Goal: Check status

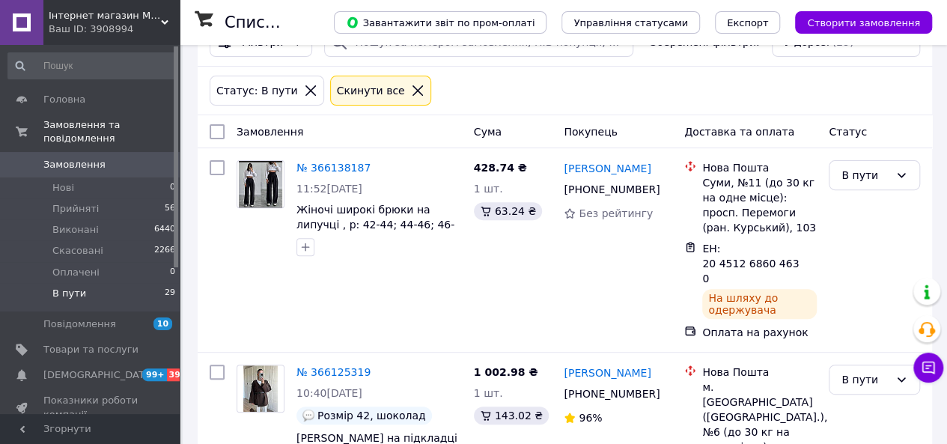
scroll to position [175, 0]
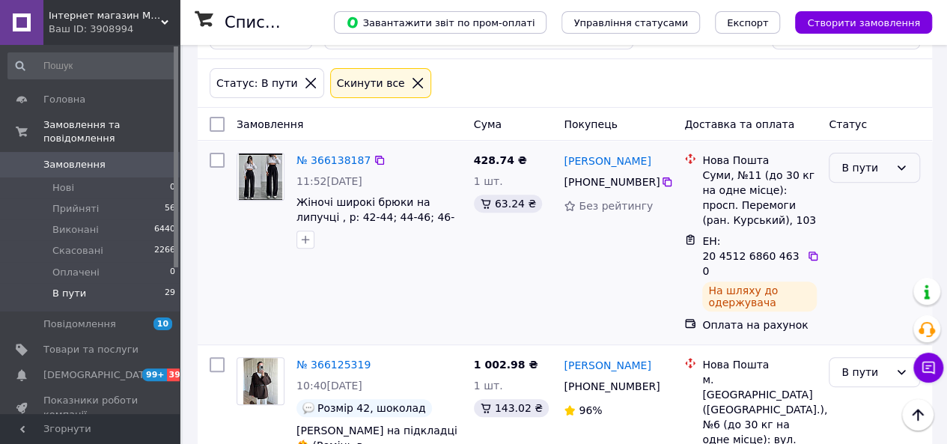
click at [863, 167] on div "В пути" at bounding box center [866, 168] width 48 height 16
click at [851, 223] on li "Виконано" at bounding box center [875, 225] width 90 height 27
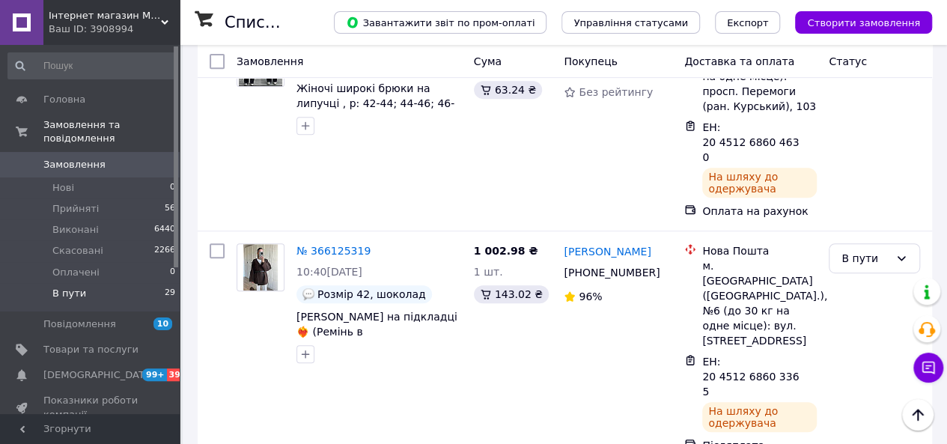
scroll to position [329, 0]
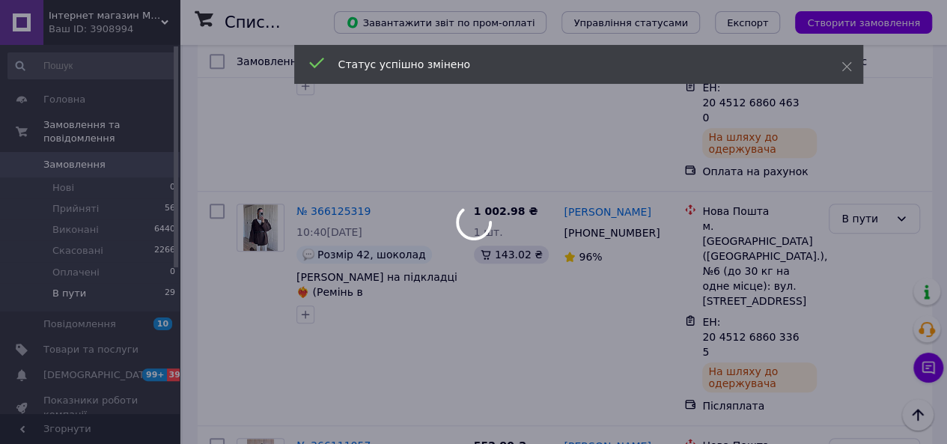
click at [864, 201] on div at bounding box center [473, 222] width 947 height 444
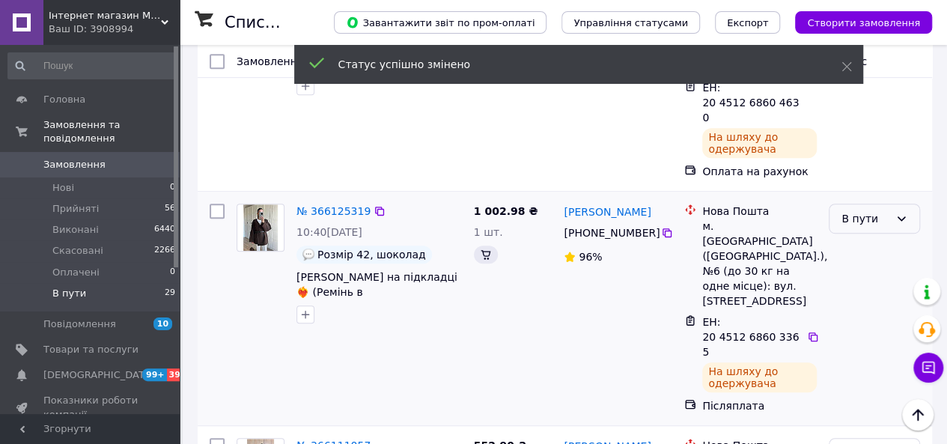
click at [866, 210] on div "В пути" at bounding box center [866, 218] width 48 height 16
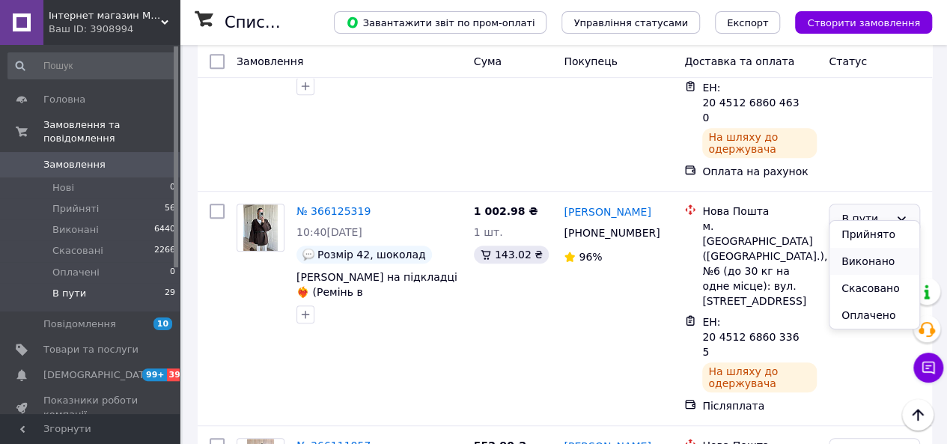
click at [851, 259] on li "Виконано" at bounding box center [875, 261] width 90 height 27
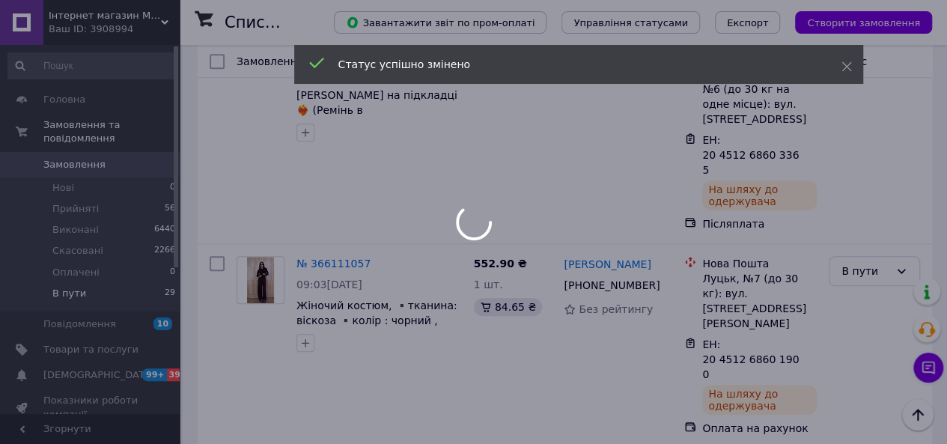
scroll to position [512, 0]
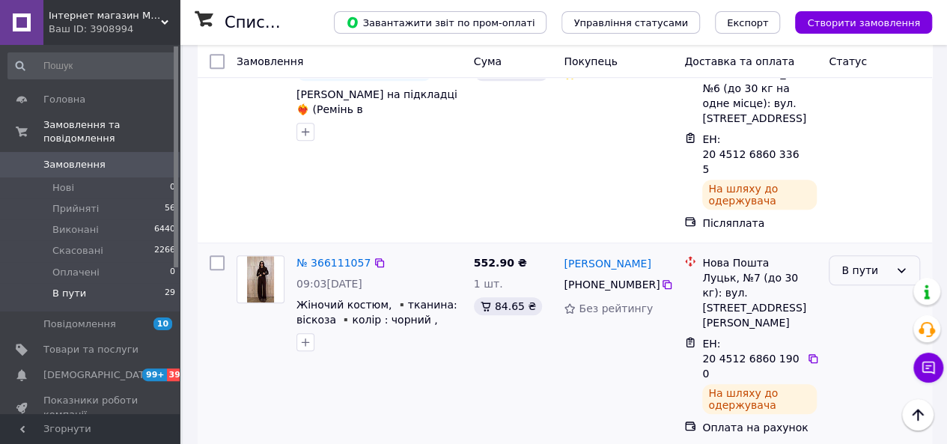
click at [870, 262] on div "В пути" at bounding box center [866, 270] width 48 height 16
click at [854, 267] on li "Виконано" at bounding box center [875, 268] width 90 height 27
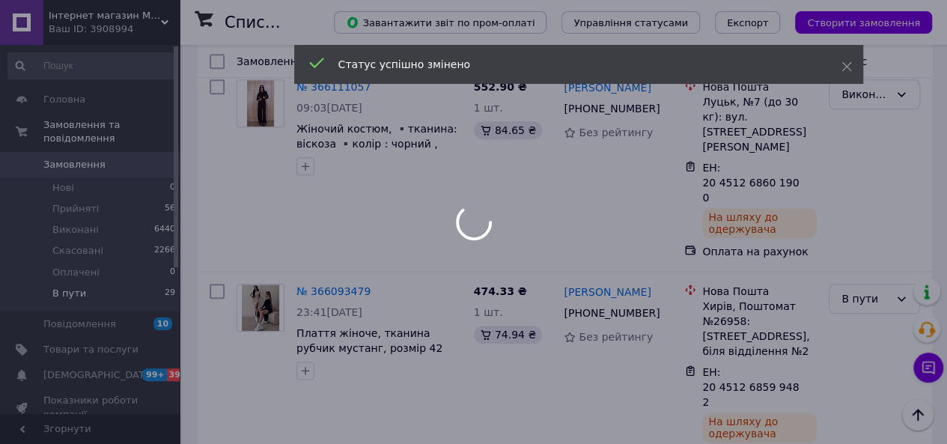
scroll to position [711, 0]
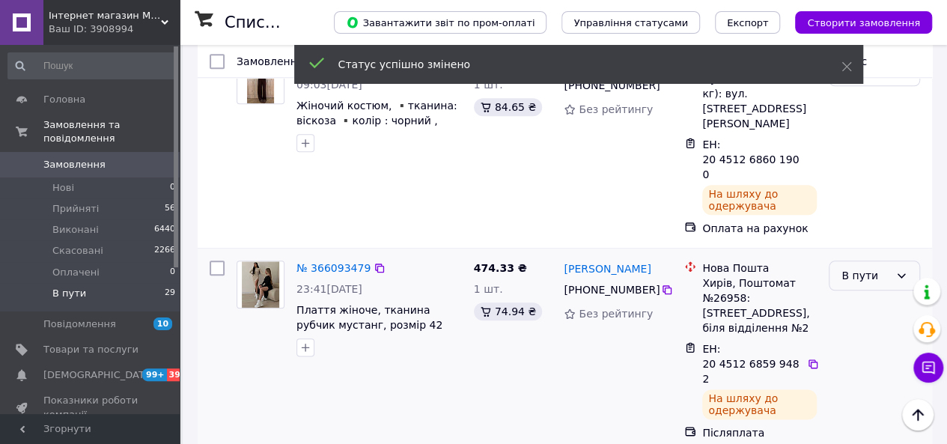
click at [860, 267] on div "В пути" at bounding box center [866, 275] width 48 height 16
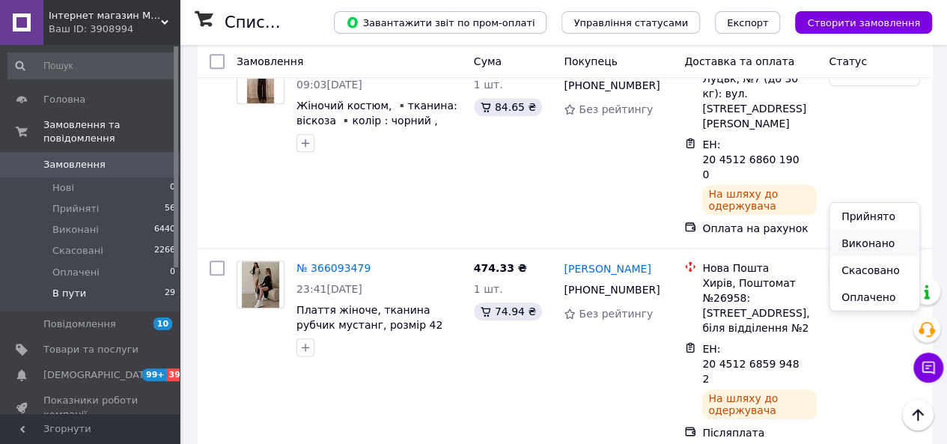
click at [849, 246] on li "Виконано" at bounding box center [875, 243] width 90 height 27
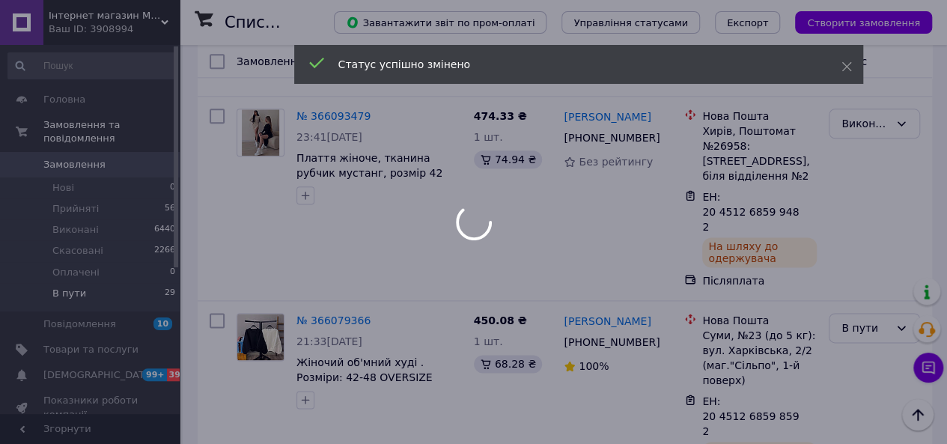
scroll to position [887, 0]
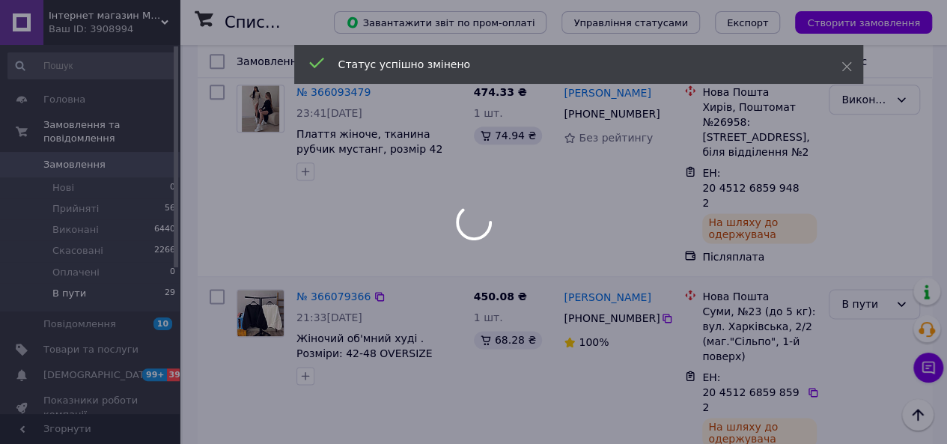
click at [860, 296] on div "В пути" at bounding box center [866, 304] width 48 height 16
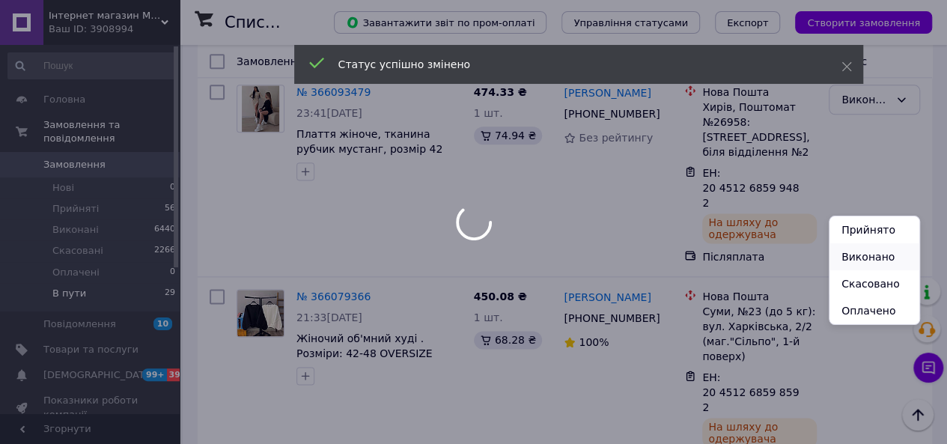
click at [851, 261] on li "Виконано" at bounding box center [875, 256] width 90 height 27
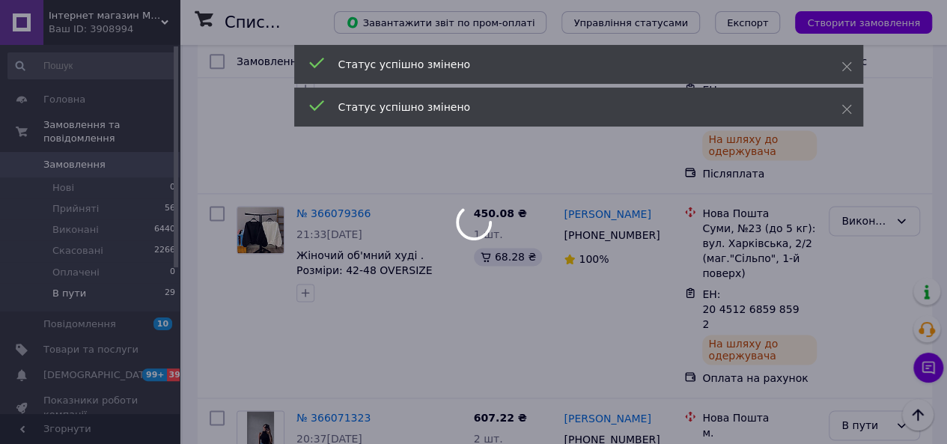
scroll to position [1053, 0]
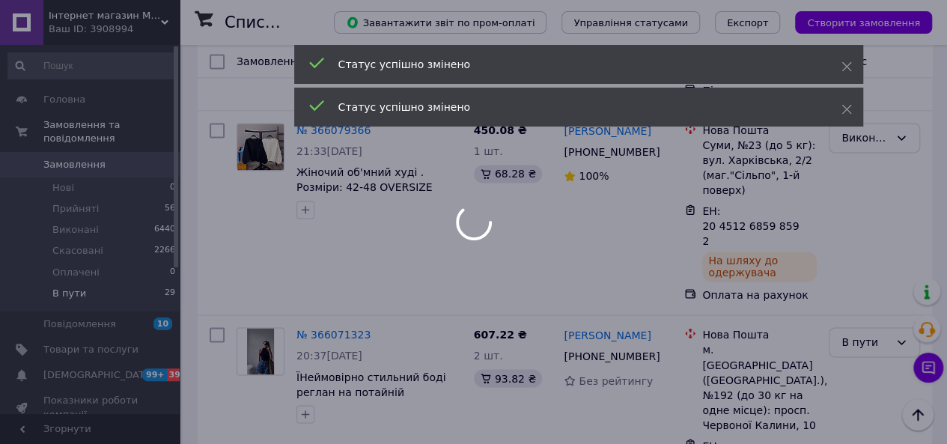
click at [857, 228] on div at bounding box center [473, 222] width 947 height 444
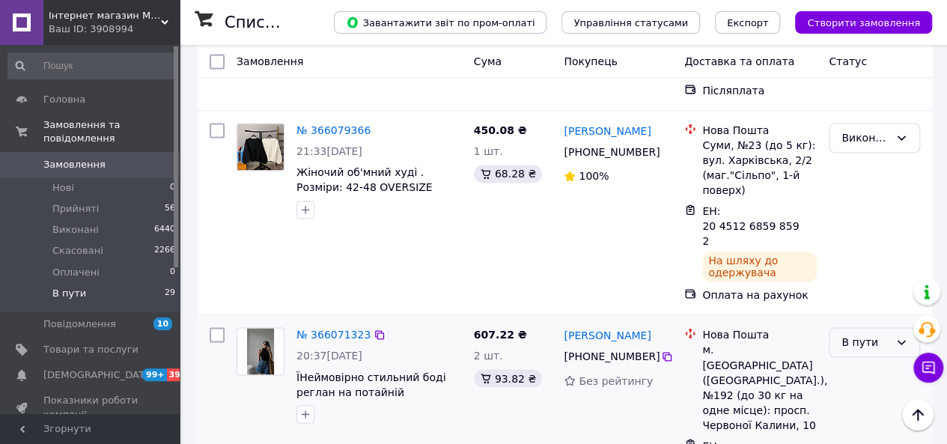
click at [879, 334] on div "В пути" at bounding box center [866, 342] width 48 height 16
click at [850, 271] on li "Виконано" at bounding box center [875, 280] width 90 height 27
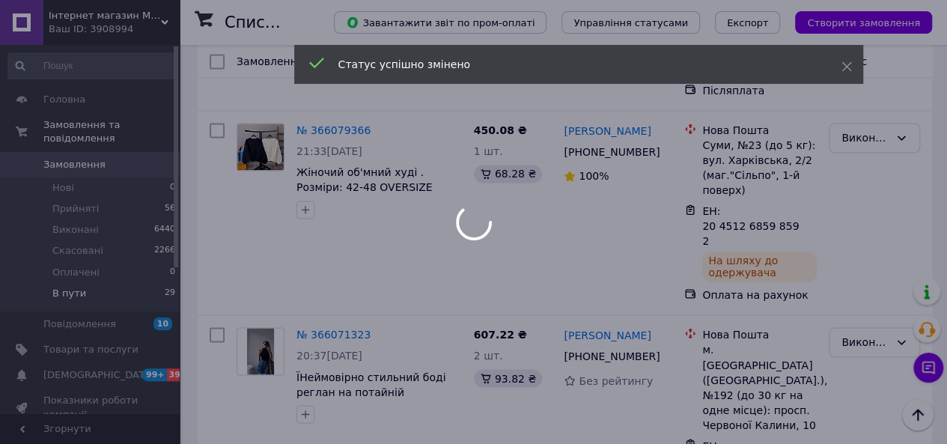
scroll to position [1250, 0]
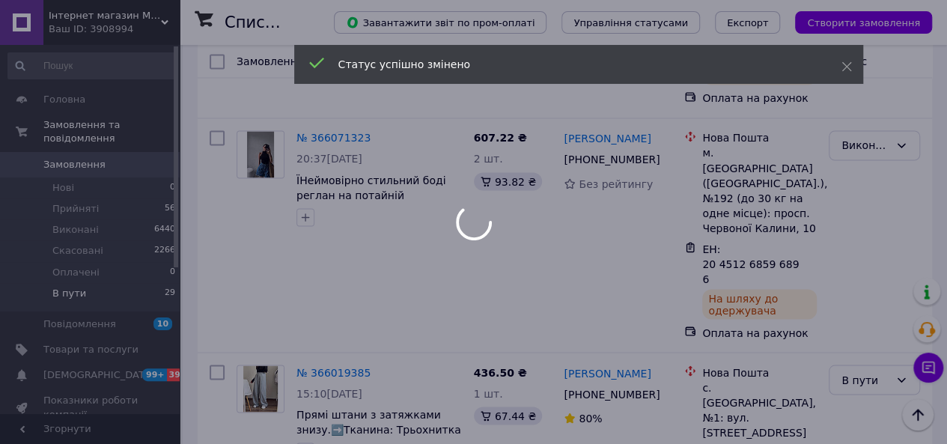
click at [863, 213] on div at bounding box center [473, 222] width 947 height 444
click at [864, 213] on div at bounding box center [473, 222] width 947 height 444
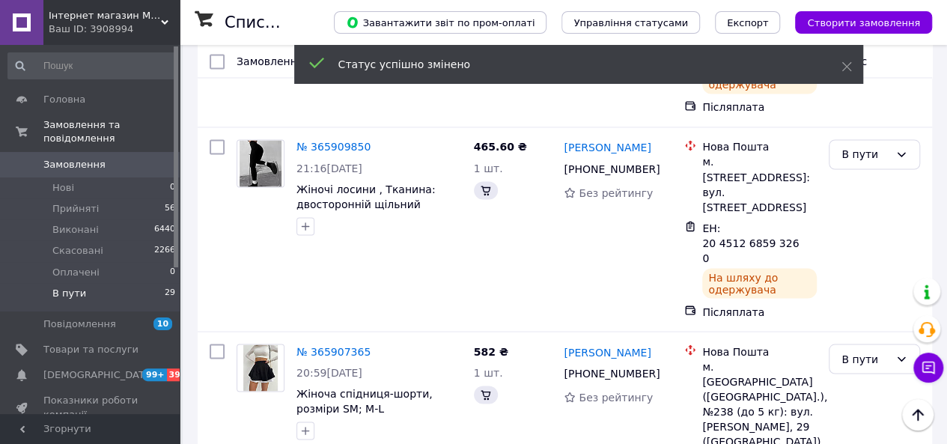
scroll to position [318, 0]
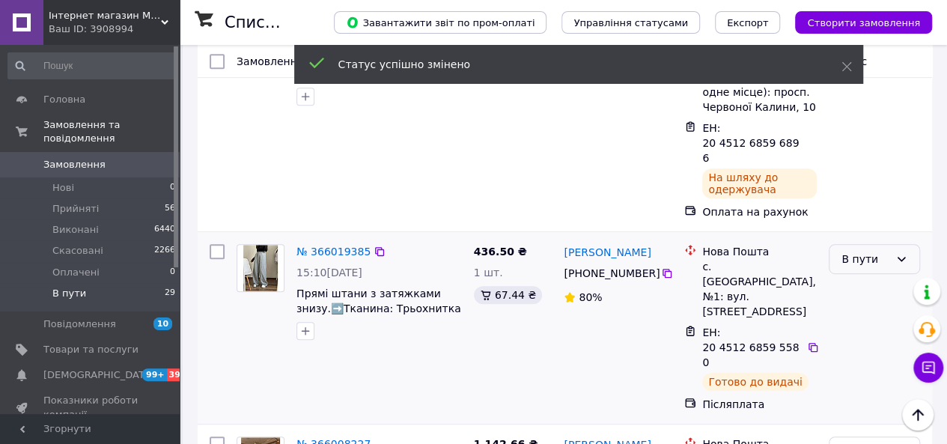
click at [852, 251] on div "В пути" at bounding box center [866, 259] width 48 height 16
click at [854, 276] on li "Виконано" at bounding box center [875, 271] width 90 height 27
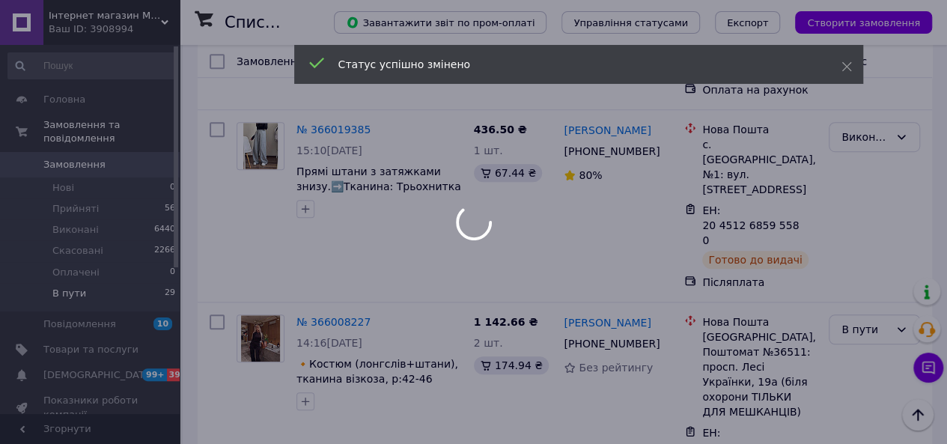
scroll to position [457, 0]
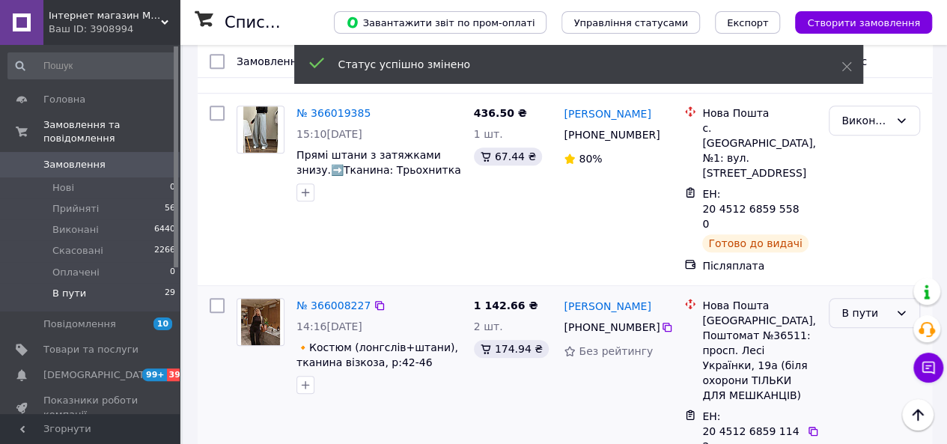
click at [869, 305] on div "В пути" at bounding box center [866, 313] width 48 height 16
click at [858, 282] on li "Виконано" at bounding box center [875, 280] width 90 height 27
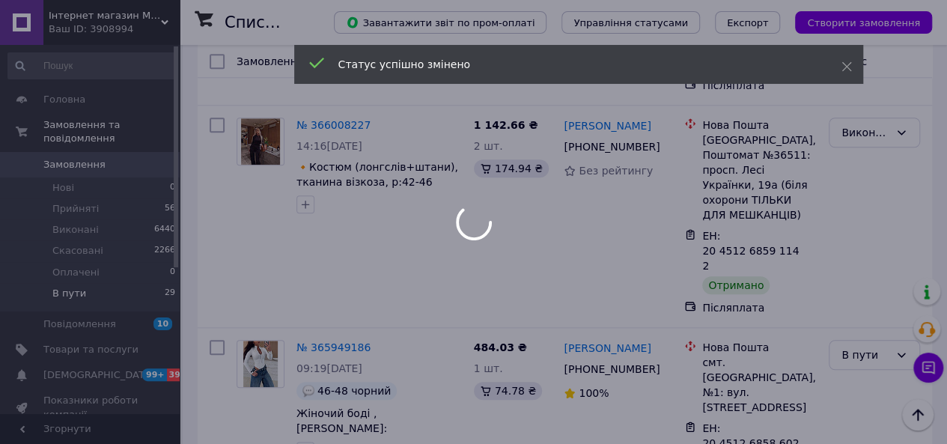
scroll to position [644, 0]
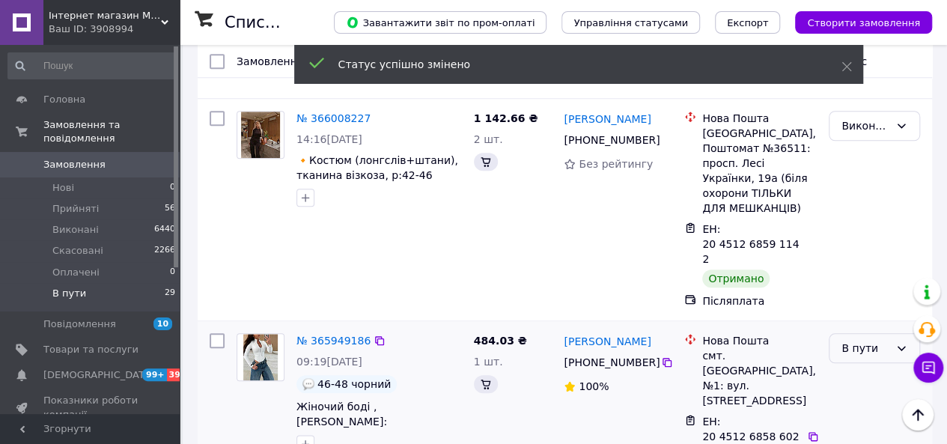
click at [870, 340] on div "В пути" at bounding box center [866, 348] width 48 height 16
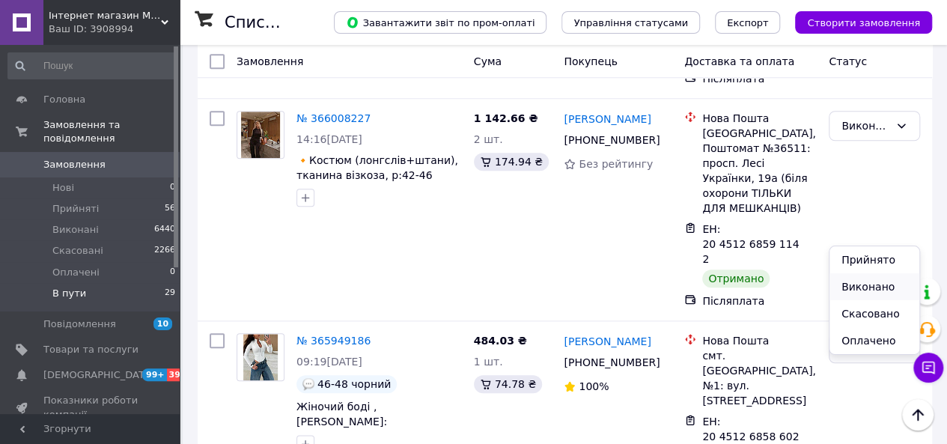
click at [857, 281] on li "Виконано" at bounding box center [875, 286] width 90 height 27
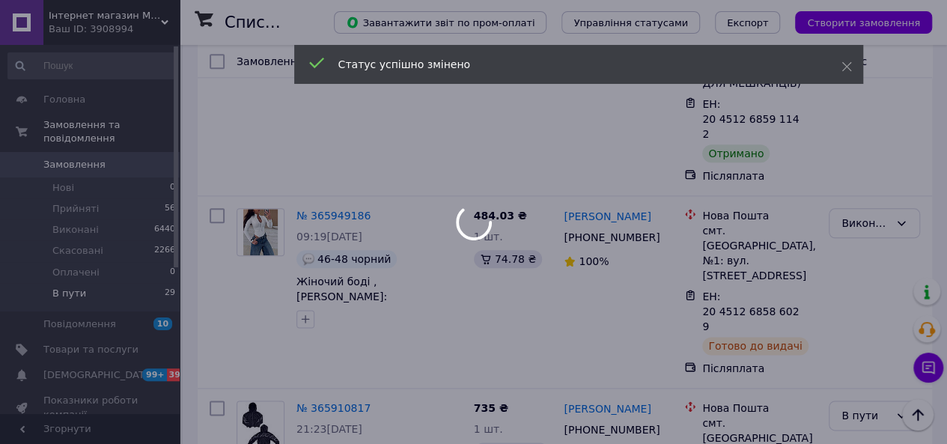
scroll to position [775, 0]
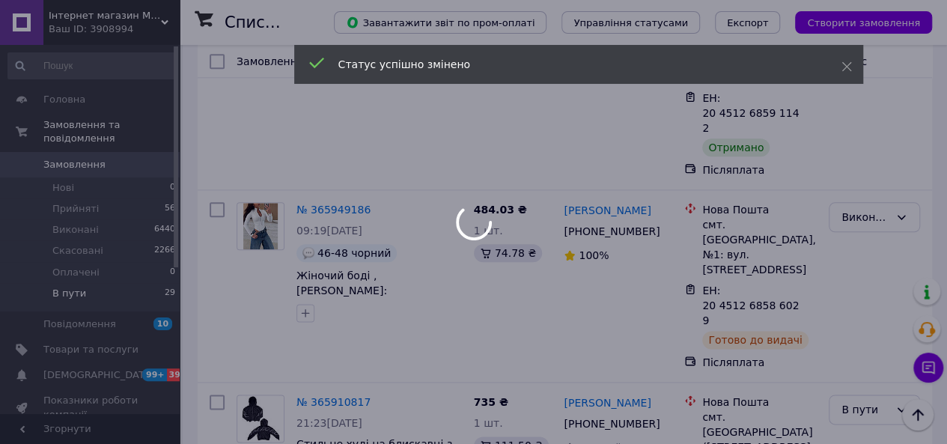
click at [860, 271] on div at bounding box center [473, 222] width 947 height 444
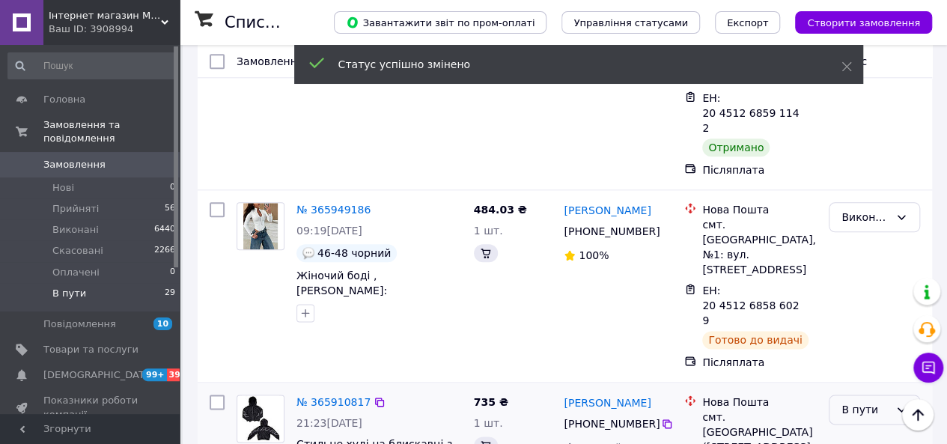
click at [865, 401] on div "В пути" at bounding box center [866, 409] width 48 height 16
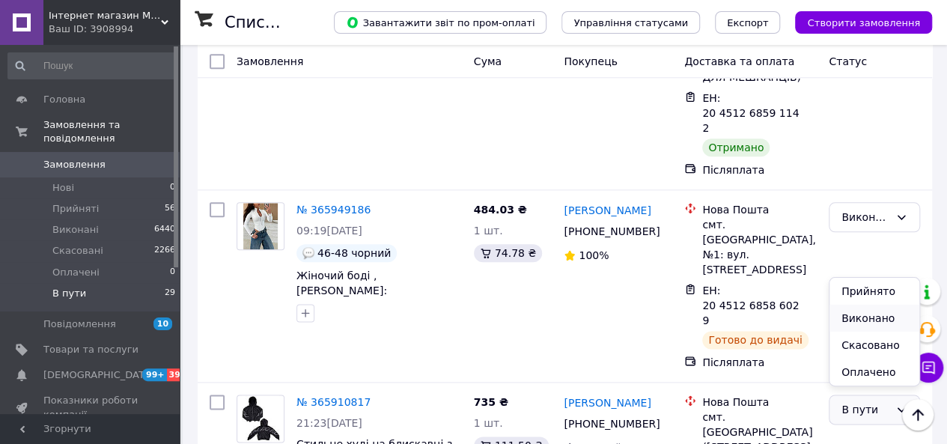
click at [854, 318] on li "Виконано" at bounding box center [875, 318] width 90 height 27
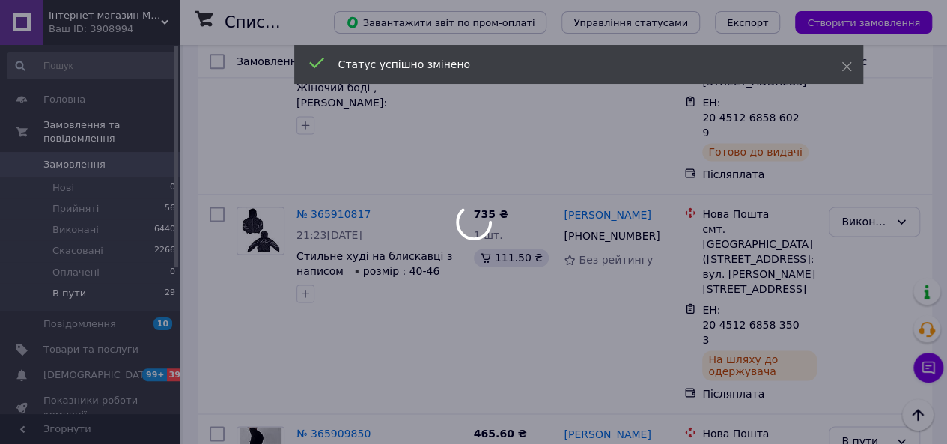
scroll to position [984, 0]
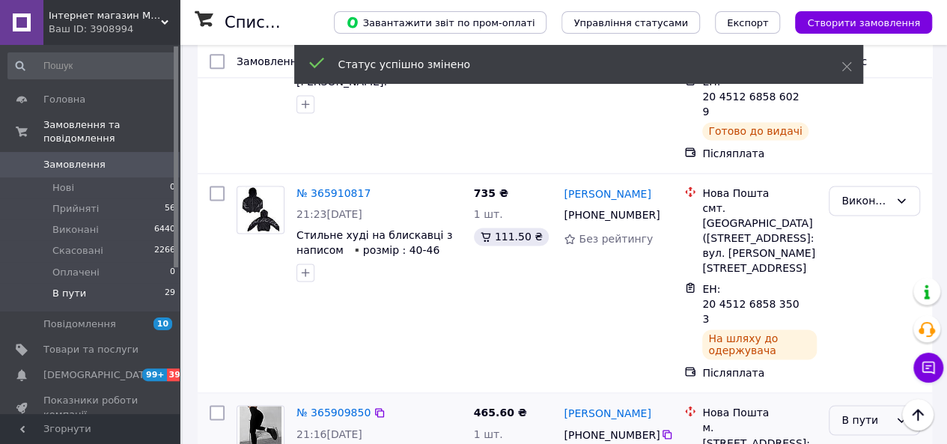
click at [867, 412] on div "В пути" at bounding box center [866, 420] width 48 height 16
click at [860, 286] on li "Виконано" at bounding box center [875, 283] width 90 height 27
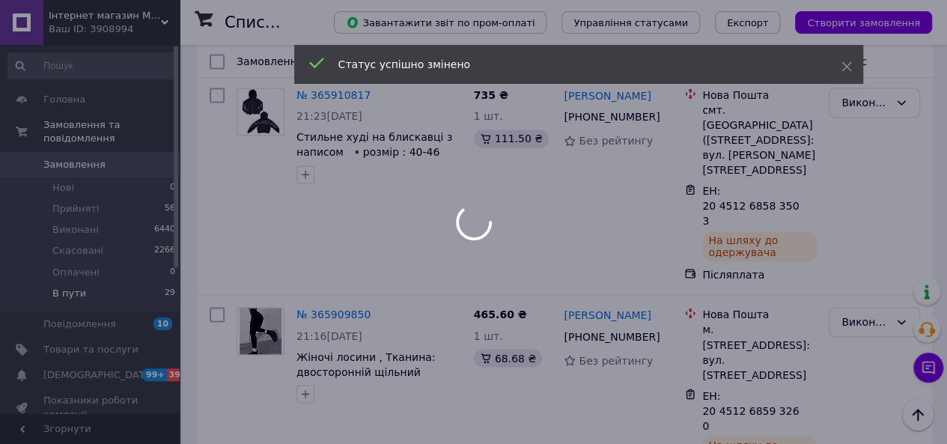
scroll to position [1131, 0]
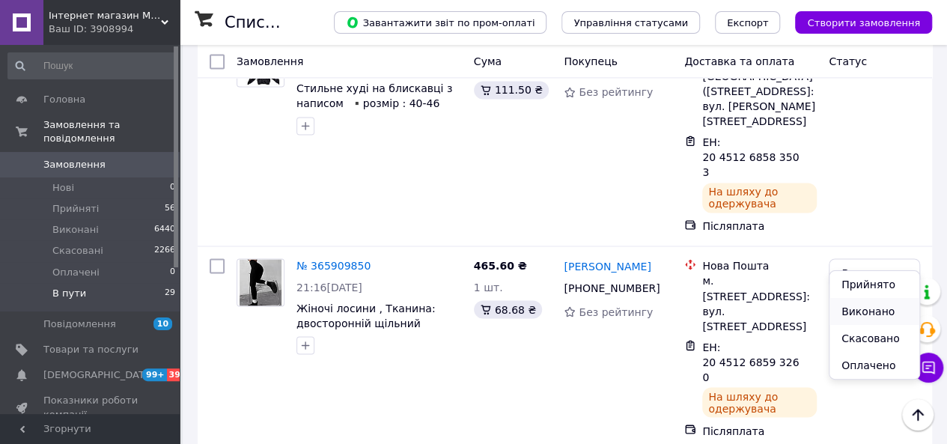
click at [854, 315] on li "Виконано" at bounding box center [875, 311] width 90 height 27
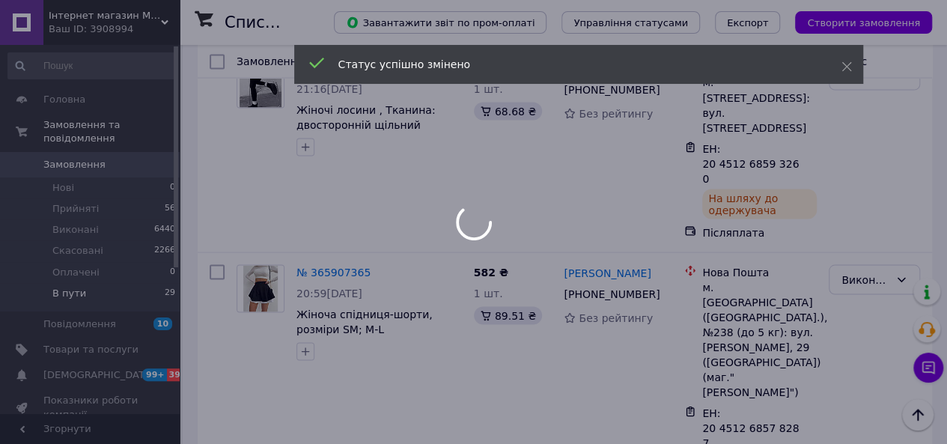
scroll to position [1335, 0]
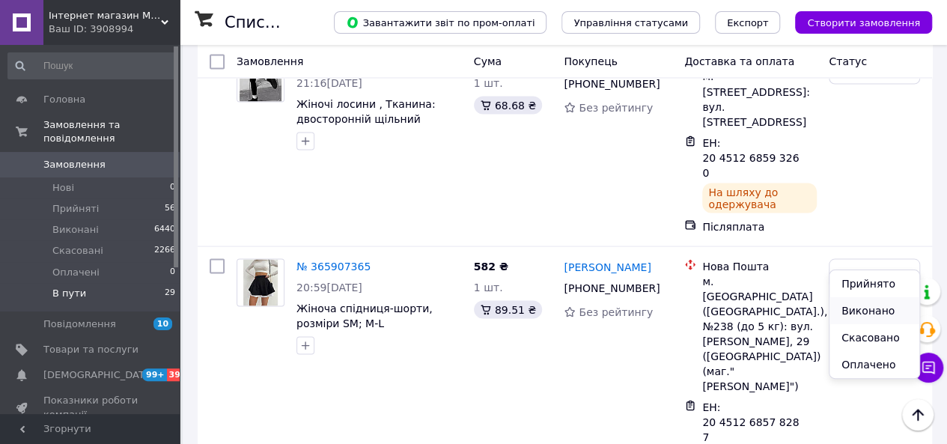
click at [850, 318] on li "Виконано" at bounding box center [875, 310] width 90 height 27
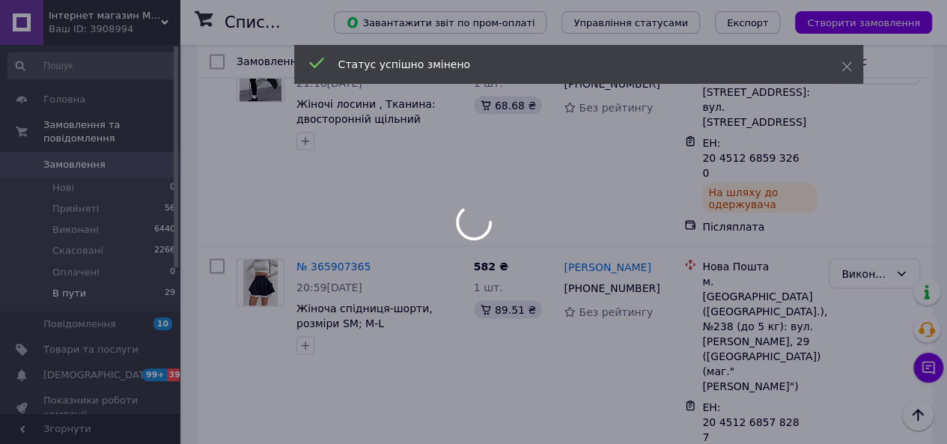
click at [863, 245] on div at bounding box center [473, 222] width 947 height 444
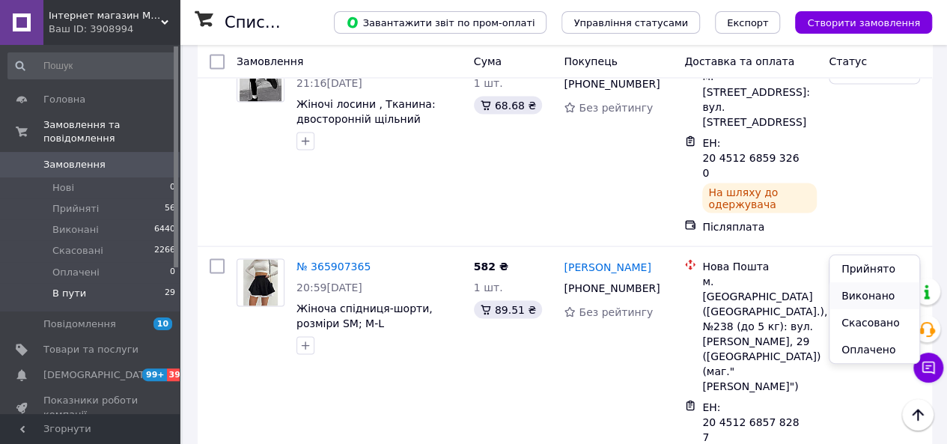
click at [851, 295] on li "Виконано" at bounding box center [875, 295] width 90 height 27
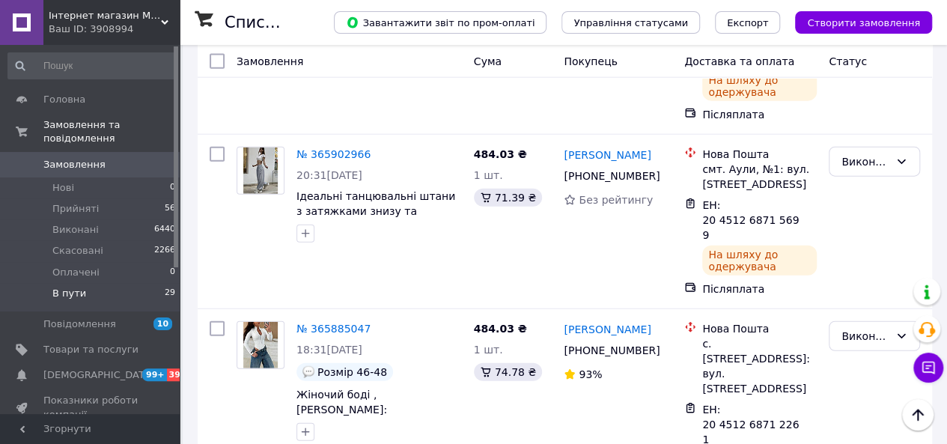
scroll to position [1723, 0]
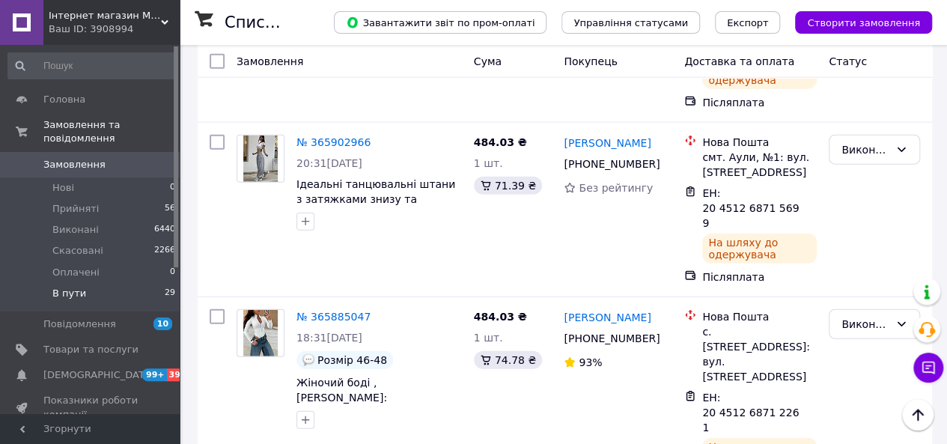
click at [854, 235] on li "Виконано" at bounding box center [875, 241] width 90 height 27
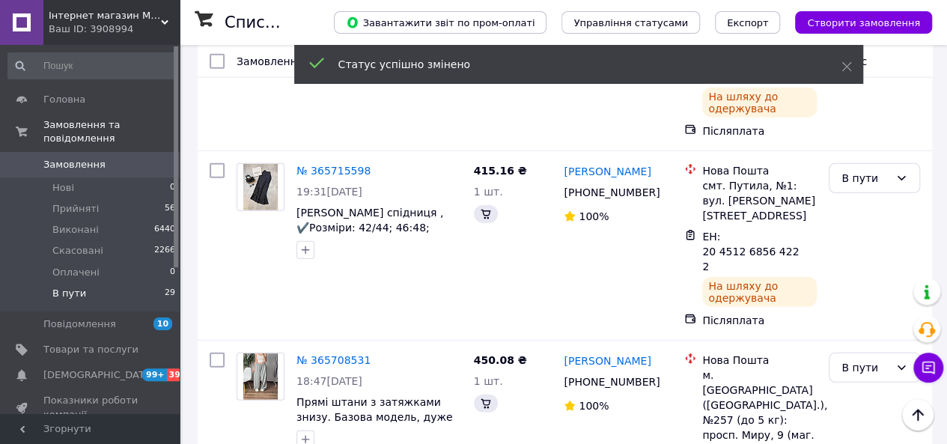
scroll to position [560, 0]
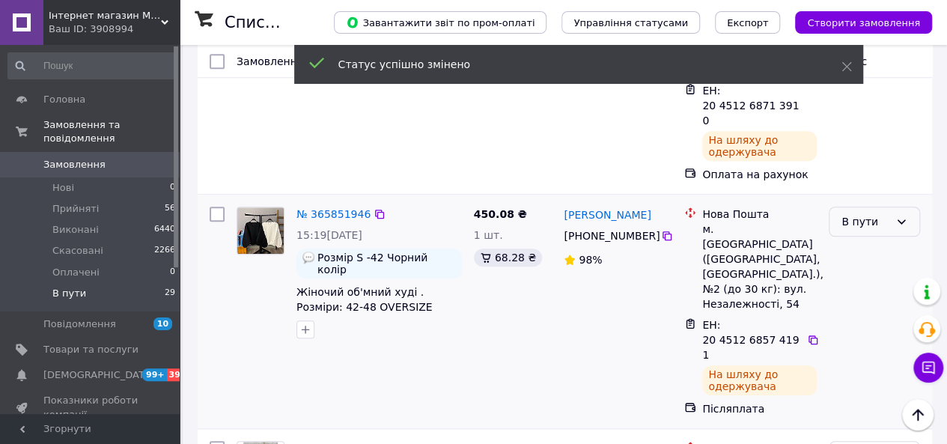
click at [860, 213] on div "В пути" at bounding box center [866, 221] width 48 height 16
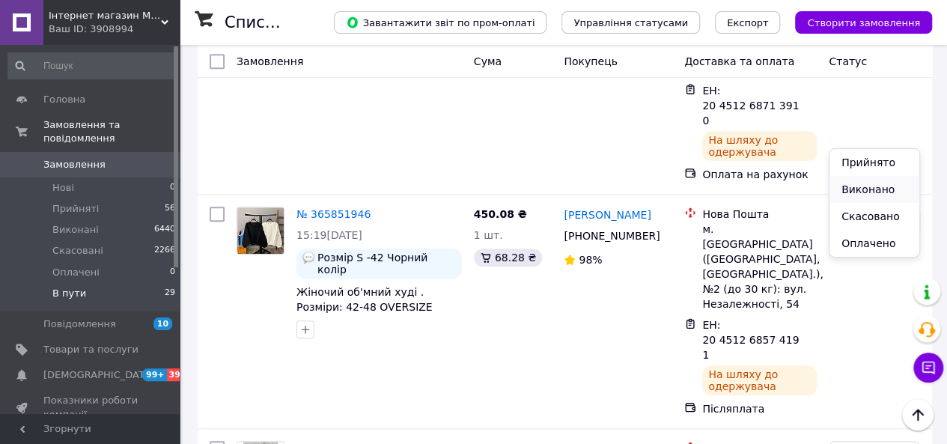
click at [849, 193] on li "Виконано" at bounding box center [875, 189] width 90 height 27
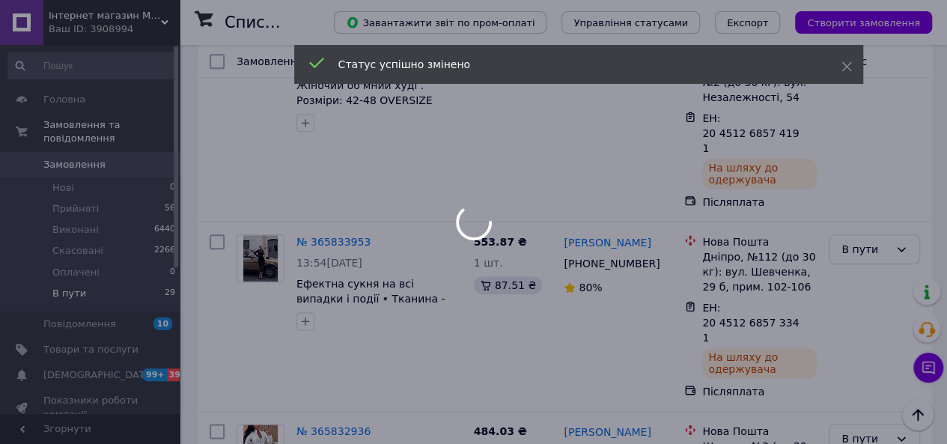
scroll to position [771, 0]
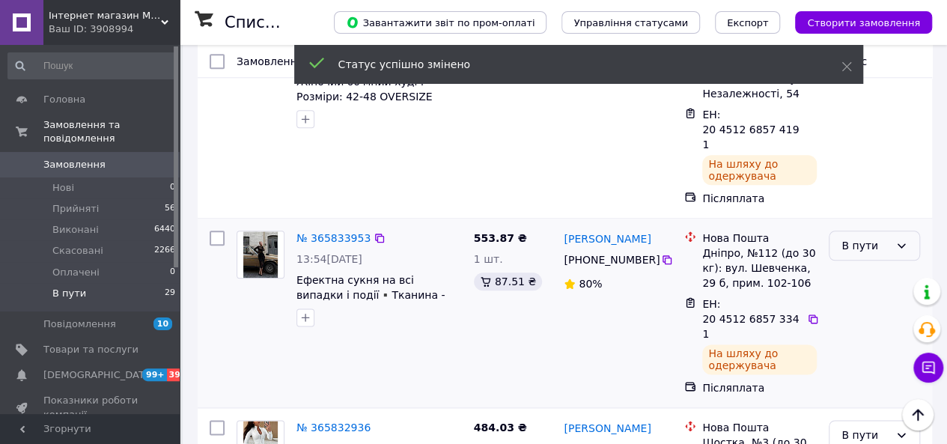
click at [869, 237] on div "В пути" at bounding box center [866, 245] width 48 height 16
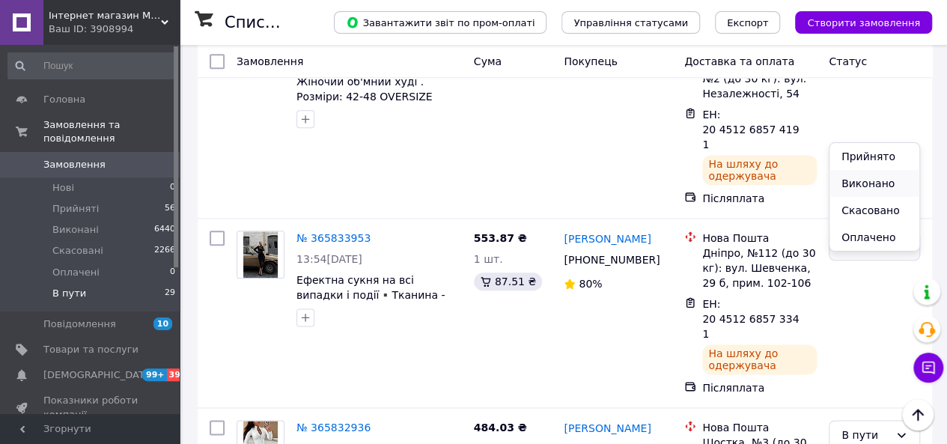
click at [861, 184] on li "Виконано" at bounding box center [875, 183] width 90 height 27
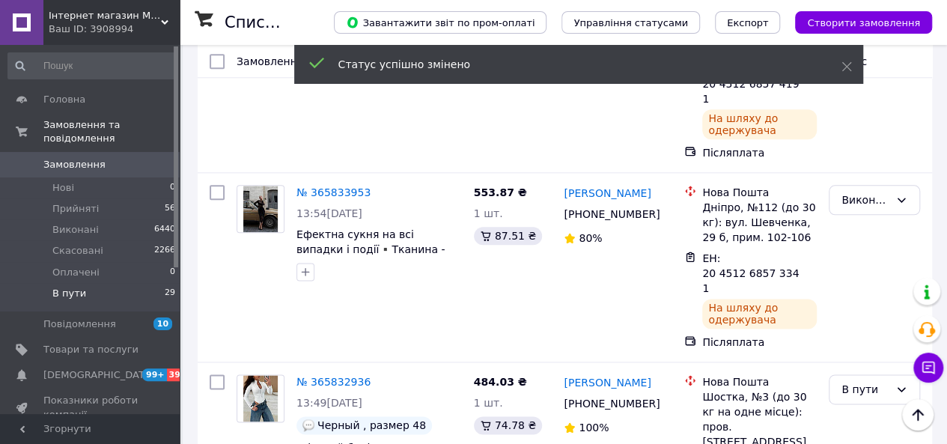
scroll to position [817, 0]
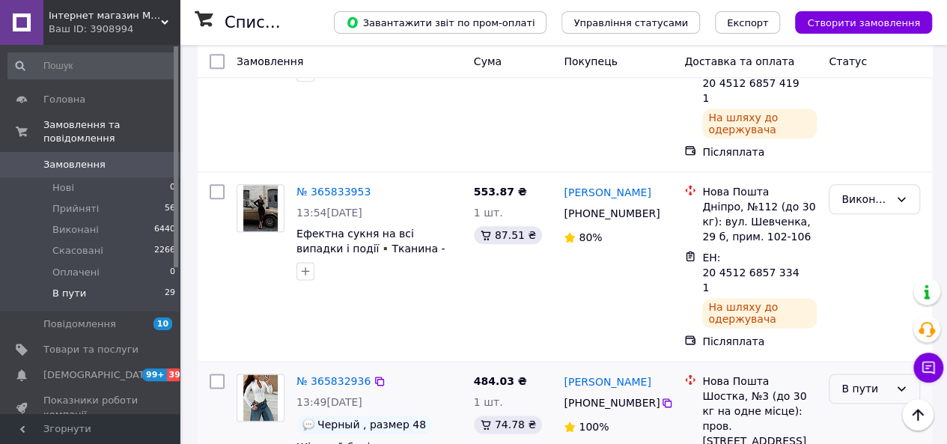
click at [853, 380] on div "В пути" at bounding box center [866, 388] width 48 height 16
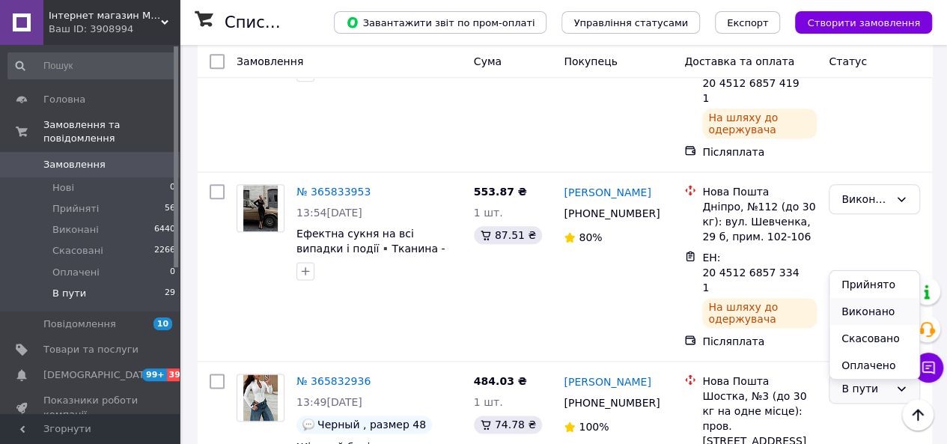
click at [846, 309] on li "Виконано" at bounding box center [875, 311] width 90 height 27
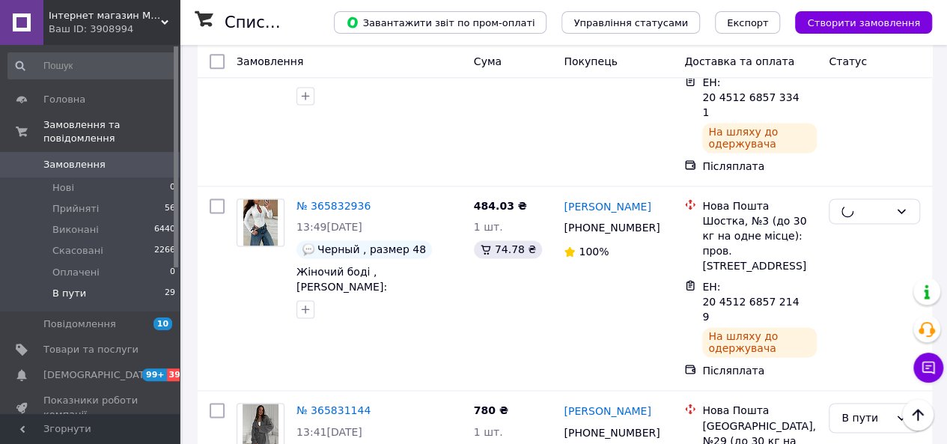
scroll to position [995, 0]
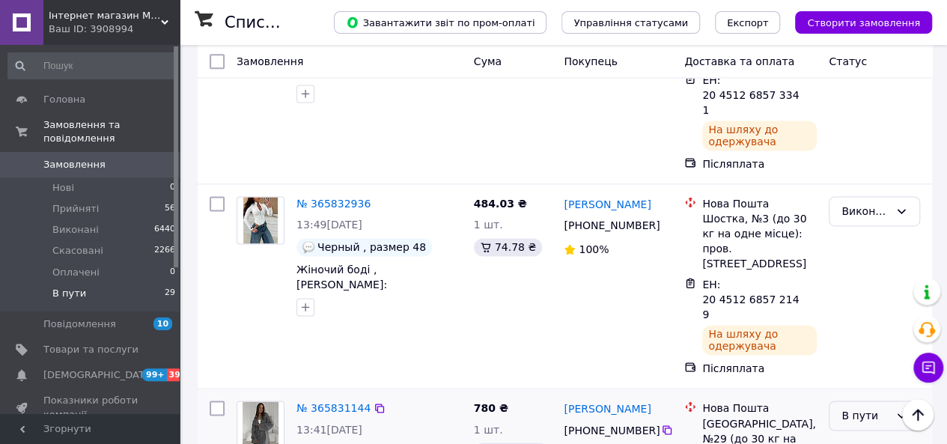
click at [868, 407] on div "В пути" at bounding box center [866, 415] width 48 height 16
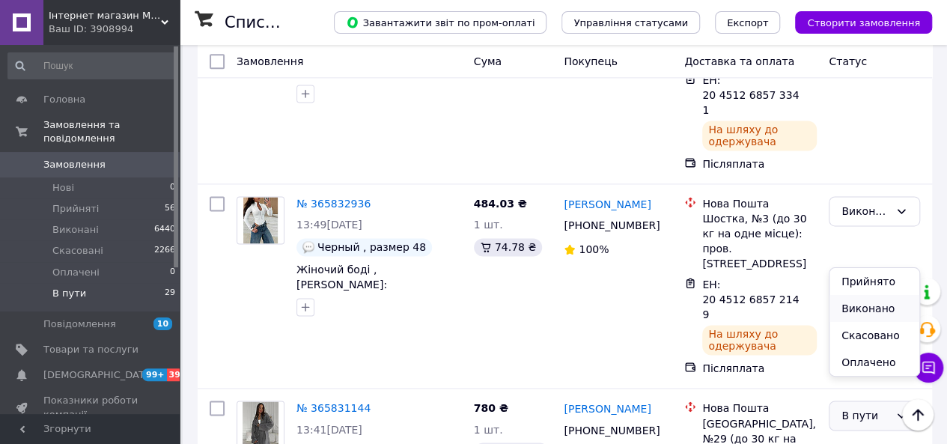
click at [852, 312] on li "Виконано" at bounding box center [875, 308] width 90 height 27
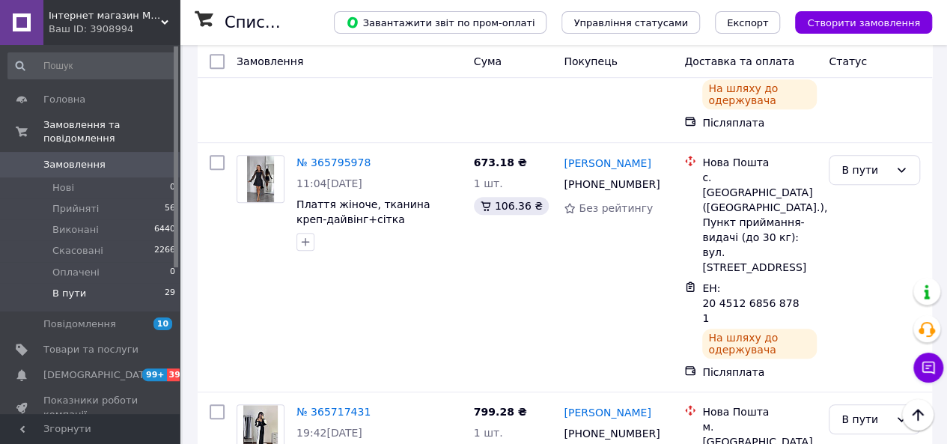
scroll to position [385, 0]
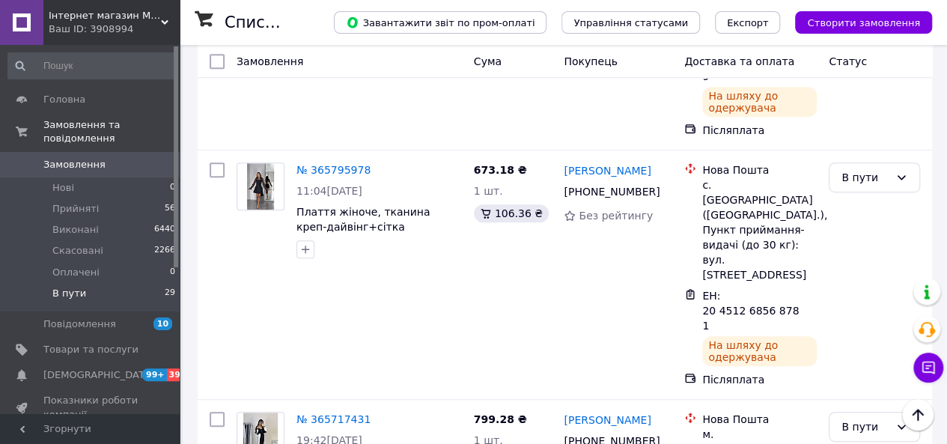
click at [863, 169] on div "В пути" at bounding box center [866, 177] width 48 height 16
click at [853, 210] on li "Виконано" at bounding box center [875, 205] width 90 height 27
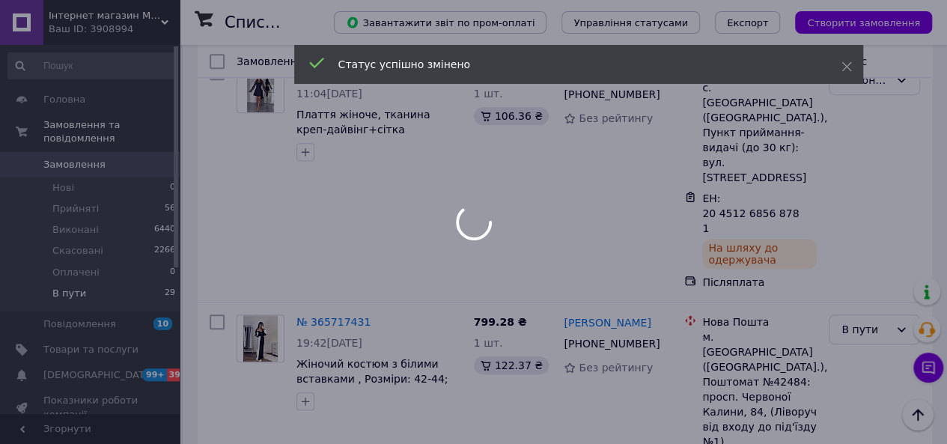
scroll to position [488, 0]
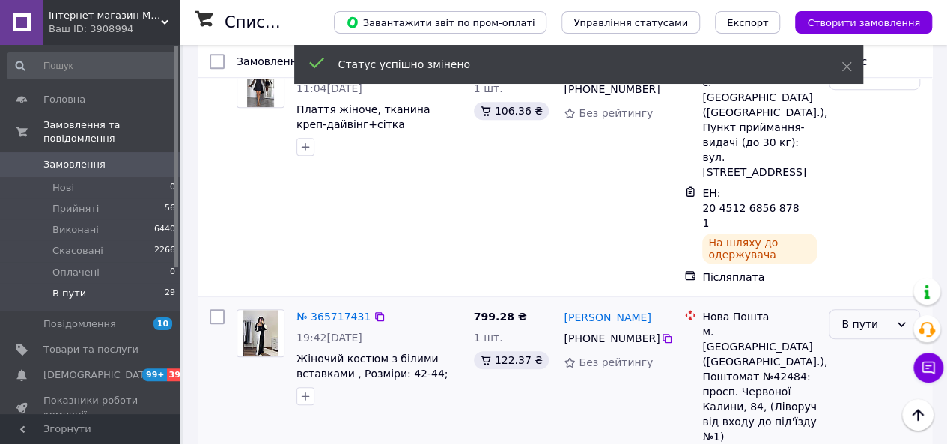
click at [864, 316] on div "В пути" at bounding box center [866, 324] width 48 height 16
click at [853, 305] on li "Виконано" at bounding box center [875, 307] width 90 height 27
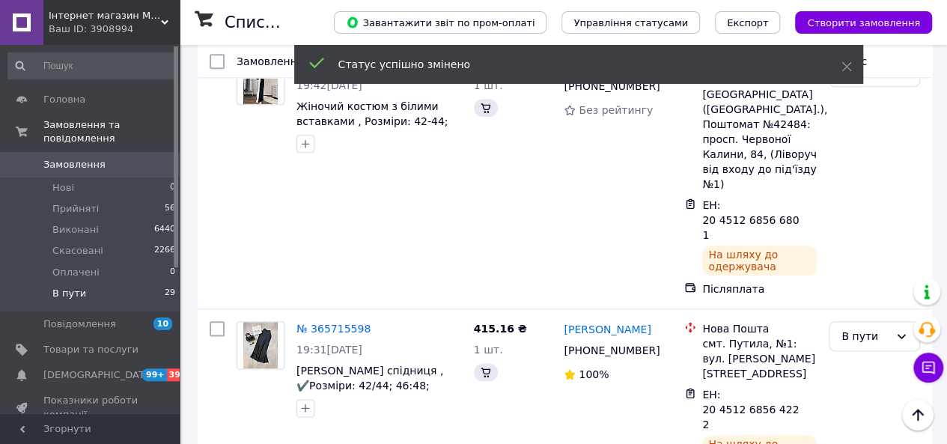
scroll to position [741, 0]
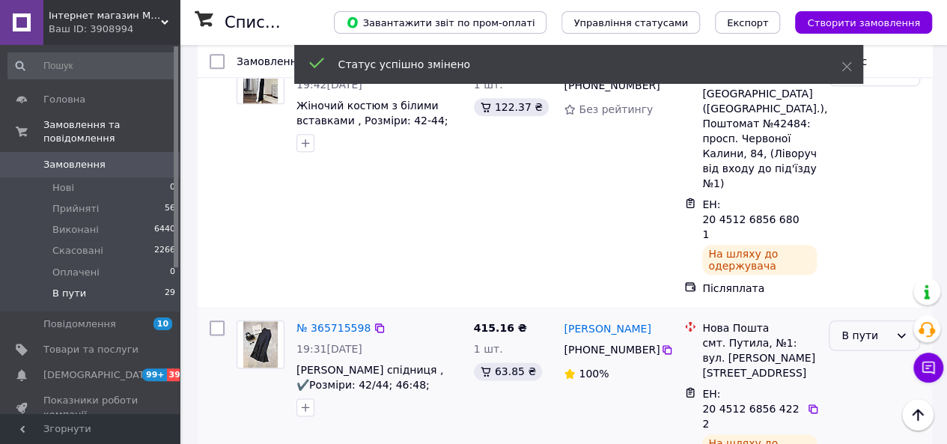
click at [858, 327] on div "В пути" at bounding box center [866, 335] width 48 height 16
click at [849, 278] on li "Виконано" at bounding box center [875, 273] width 90 height 27
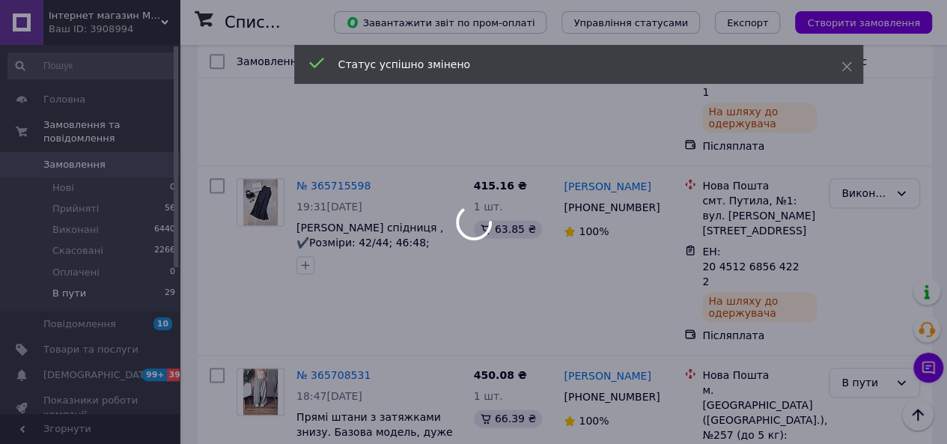
scroll to position [887, 0]
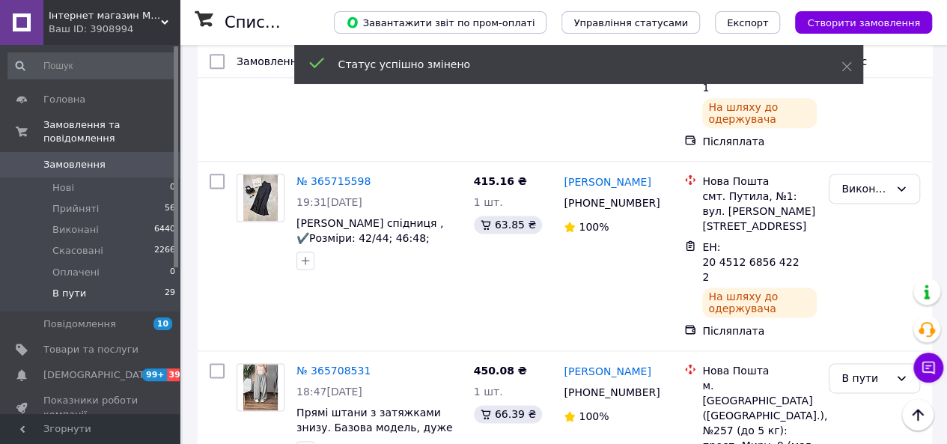
click at [864, 370] on div "В пути" at bounding box center [866, 378] width 48 height 16
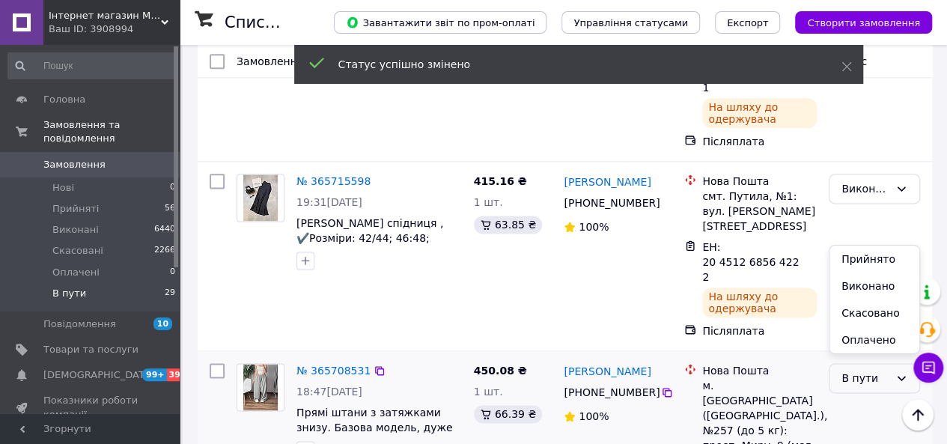
click at [857, 283] on li "Виконано" at bounding box center [875, 286] width 90 height 27
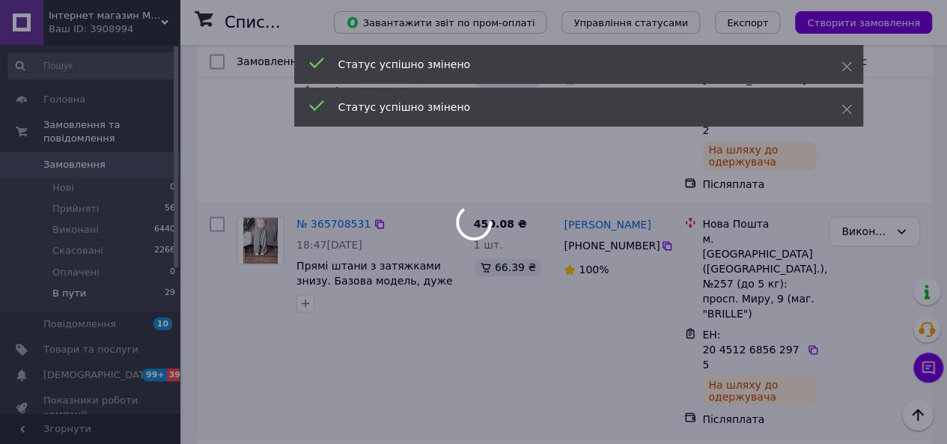
scroll to position [1047, 0]
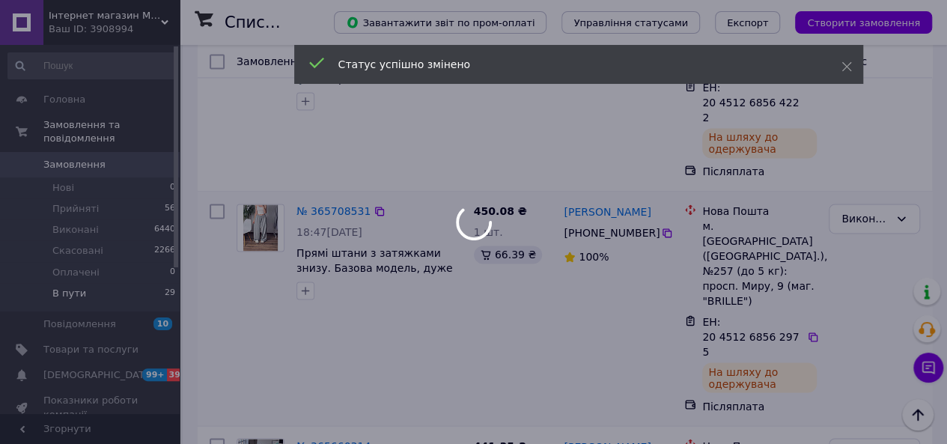
click at [858, 259] on div at bounding box center [473, 222] width 947 height 444
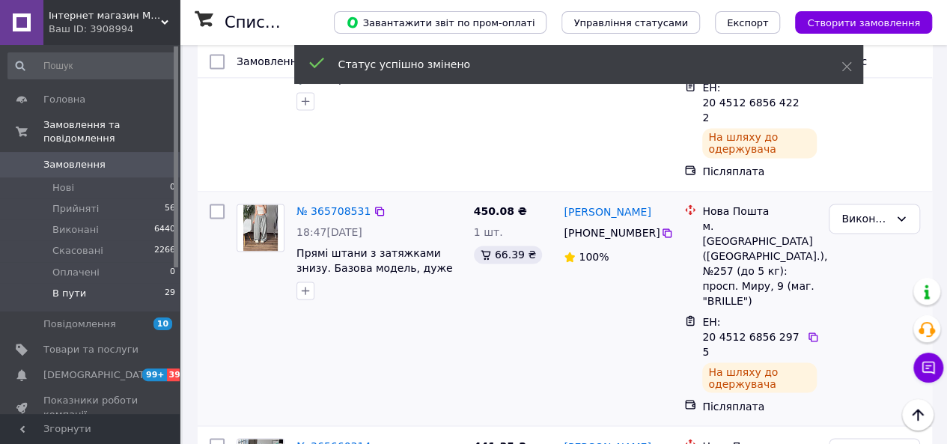
click at [857, 306] on li "Виконано" at bounding box center [875, 301] width 90 height 27
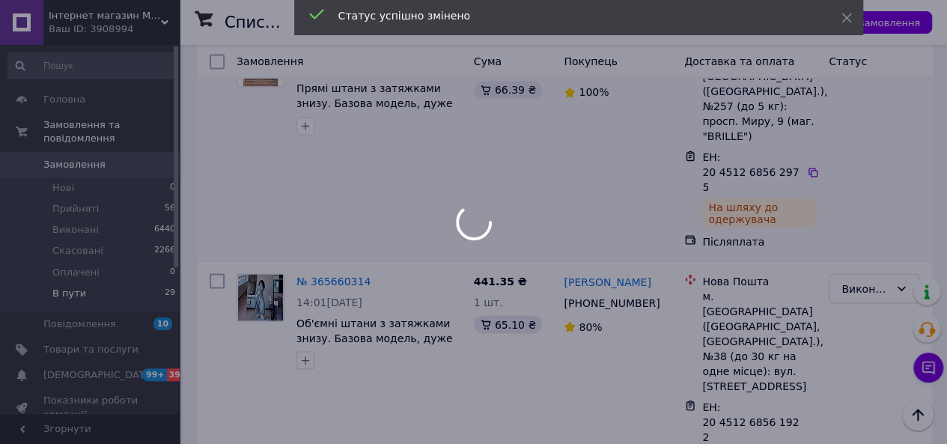
scroll to position [1215, 0]
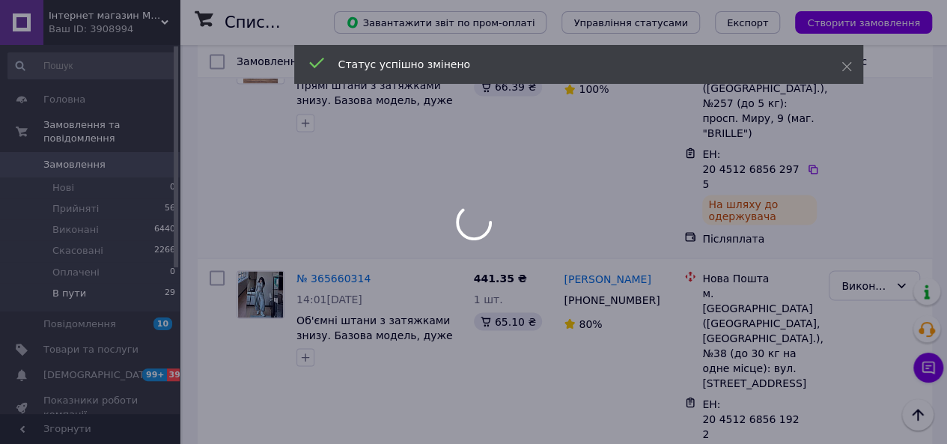
click at [861, 291] on div at bounding box center [473, 222] width 947 height 444
click at [855, 291] on div at bounding box center [473, 222] width 947 height 444
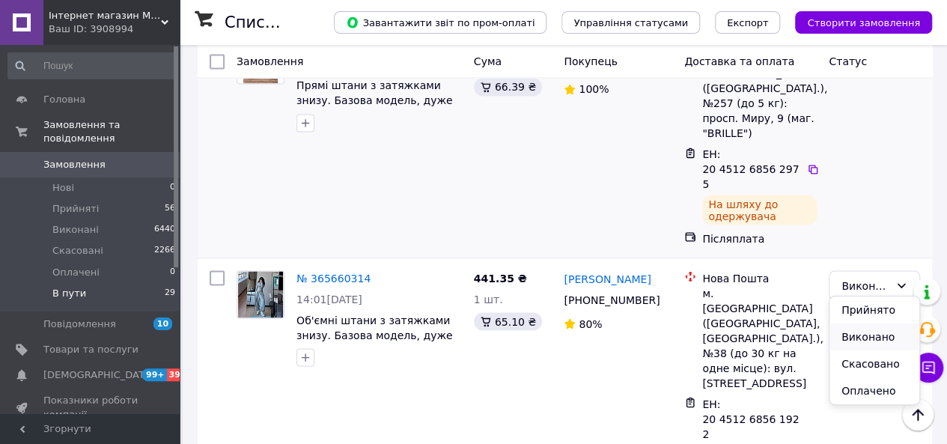
click at [855, 337] on li "Виконано" at bounding box center [875, 337] width 90 height 27
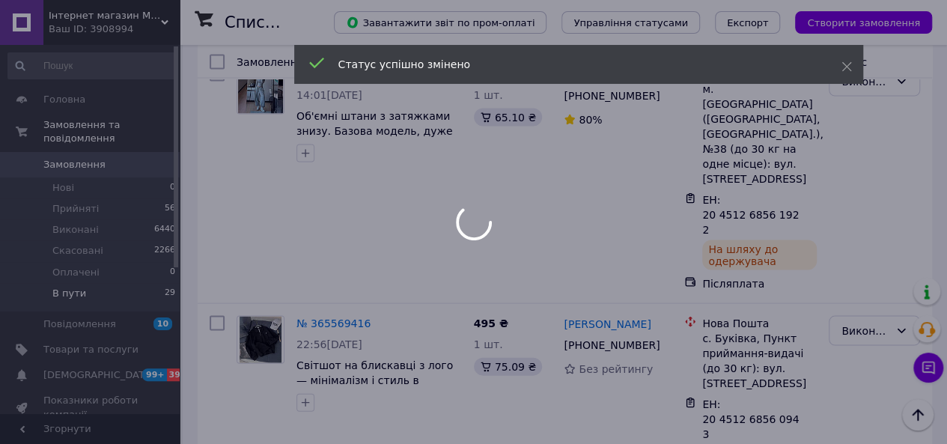
scroll to position [1431, 0]
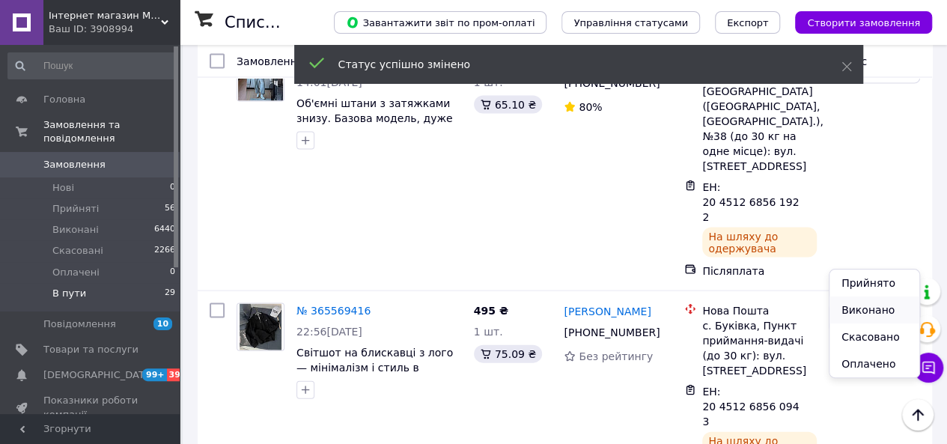
click at [854, 305] on li "Виконано" at bounding box center [875, 310] width 90 height 27
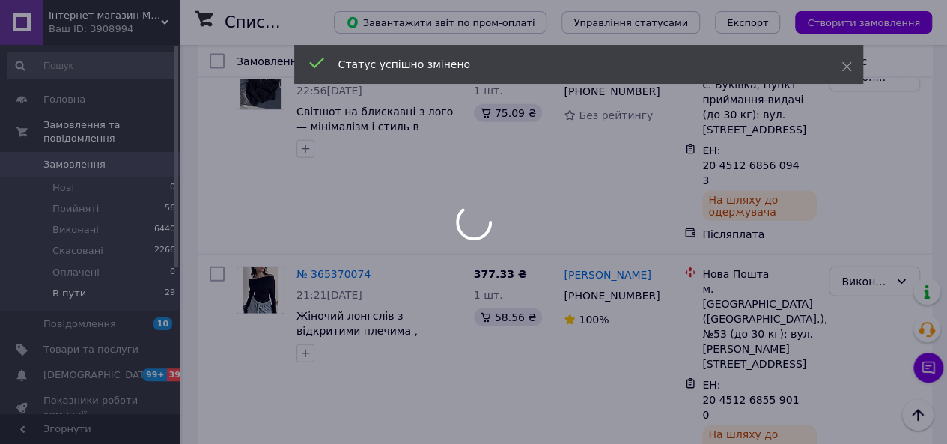
scroll to position [1675, 0]
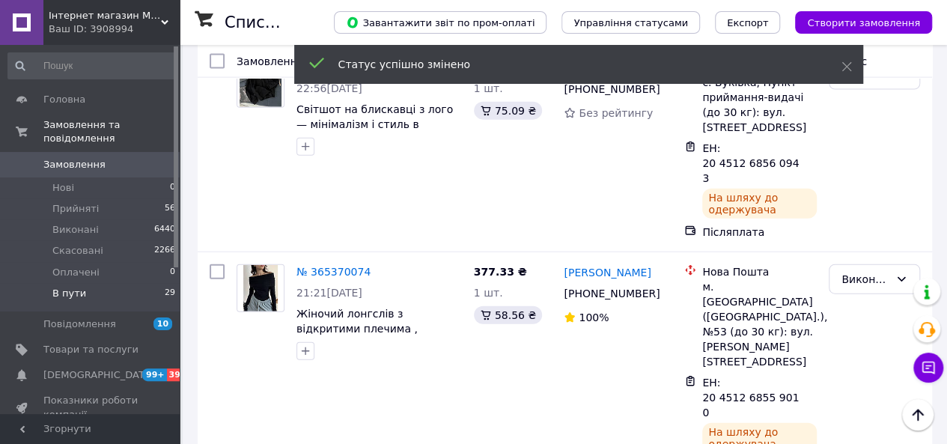
click at [859, 252] on li "Виконано" at bounding box center [875, 255] width 90 height 27
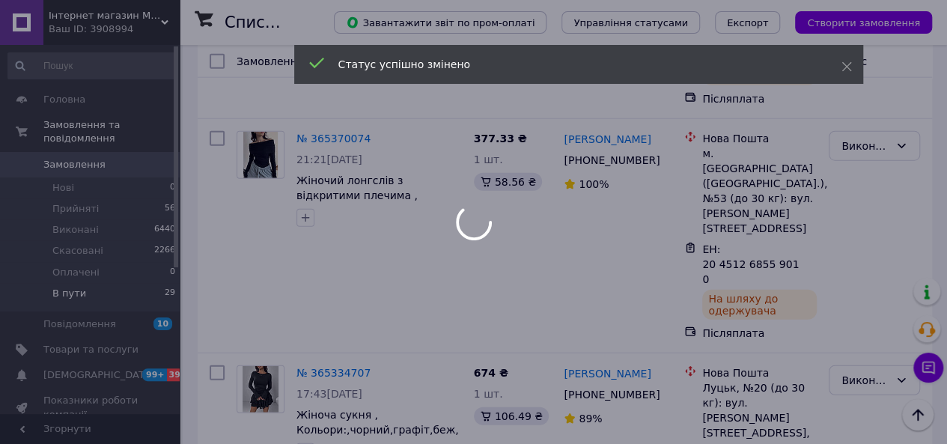
scroll to position [1812, 0]
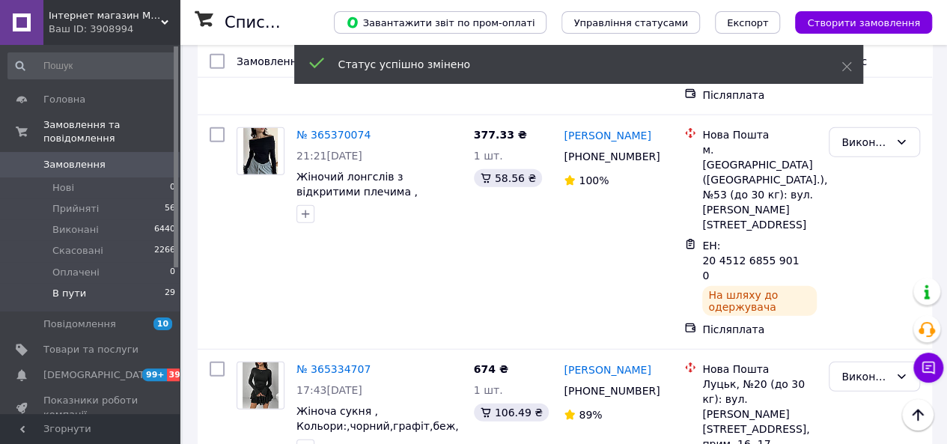
click at [854, 298] on li "Виконано" at bounding box center [875, 292] width 90 height 27
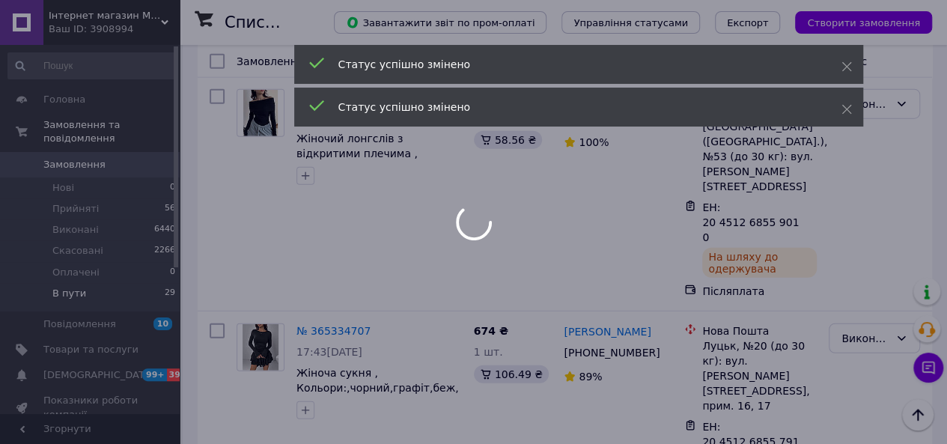
scroll to position [1956, 0]
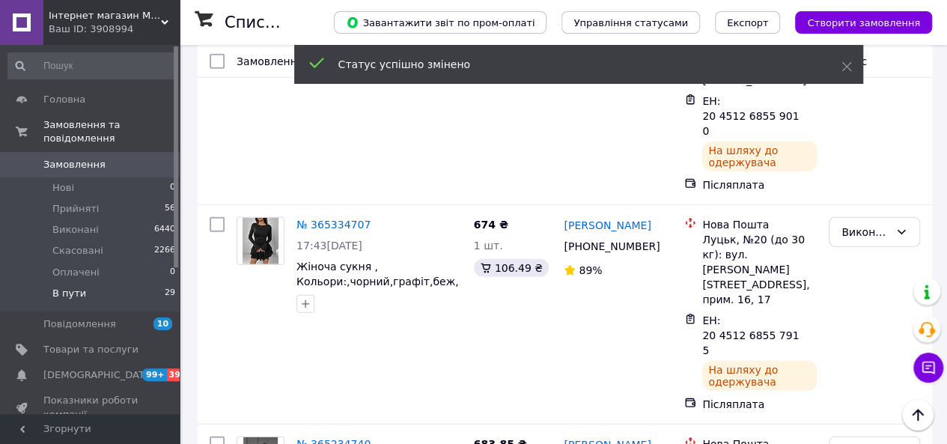
click at [854, 342] on li "Виконано" at bounding box center [875, 337] width 90 height 27
